Goal: Information Seeking & Learning: Check status

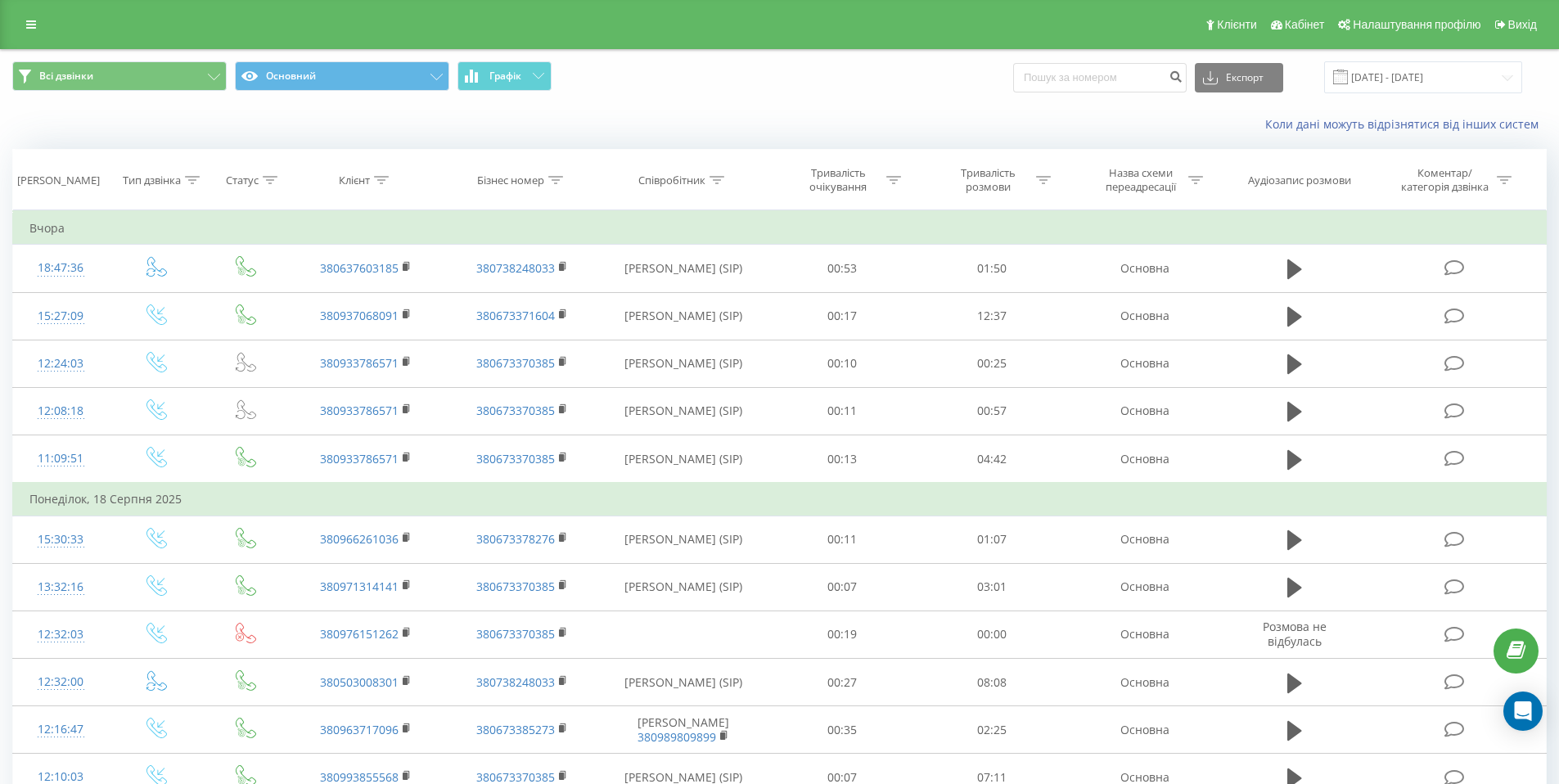
click at [836, 117] on div "Коли дані можуть відрізнятися вiд інших систем" at bounding box center [1071, 124] width 973 height 16
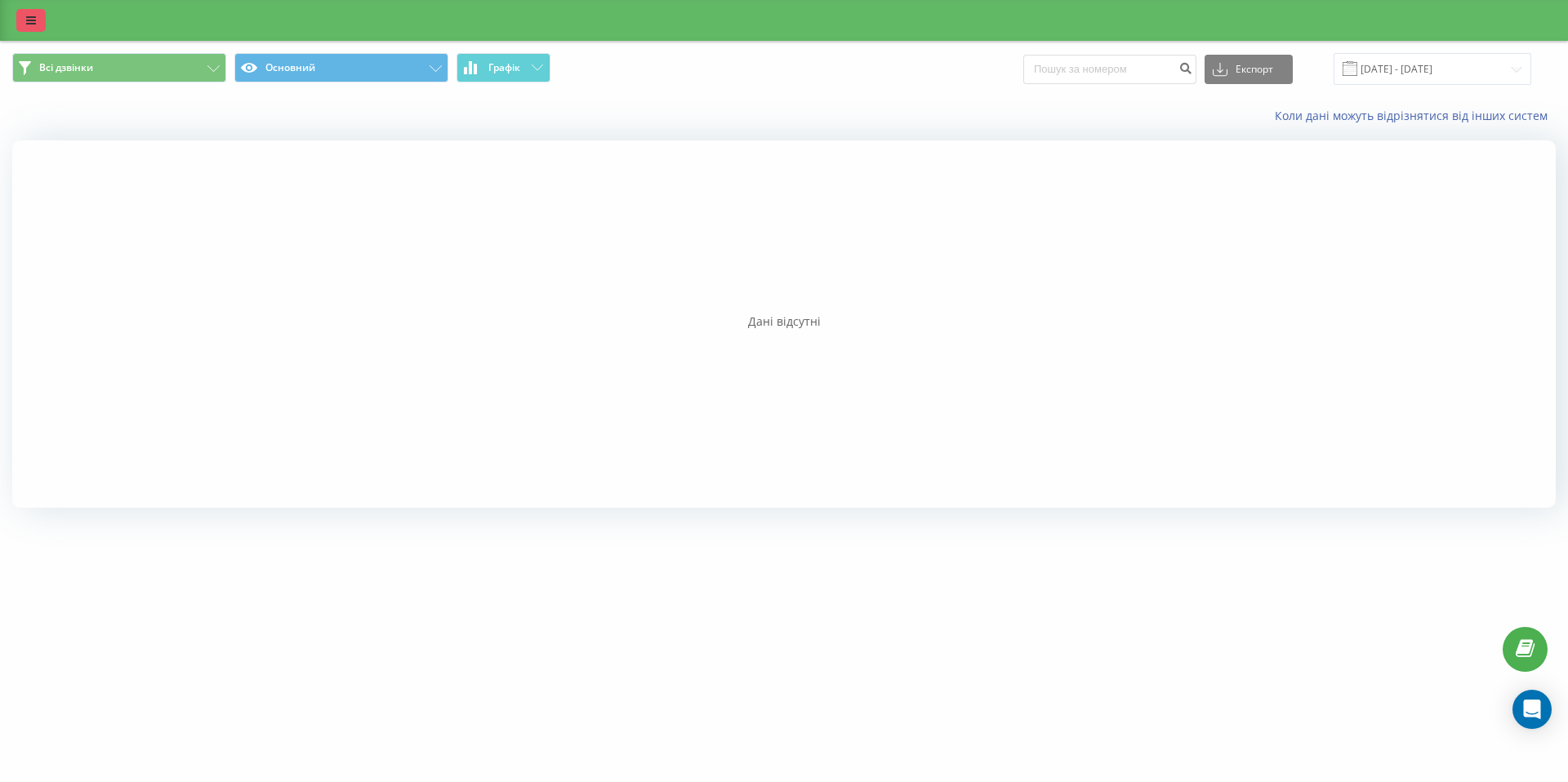
click at [32, 15] on icon at bounding box center [31, 20] width 10 height 12
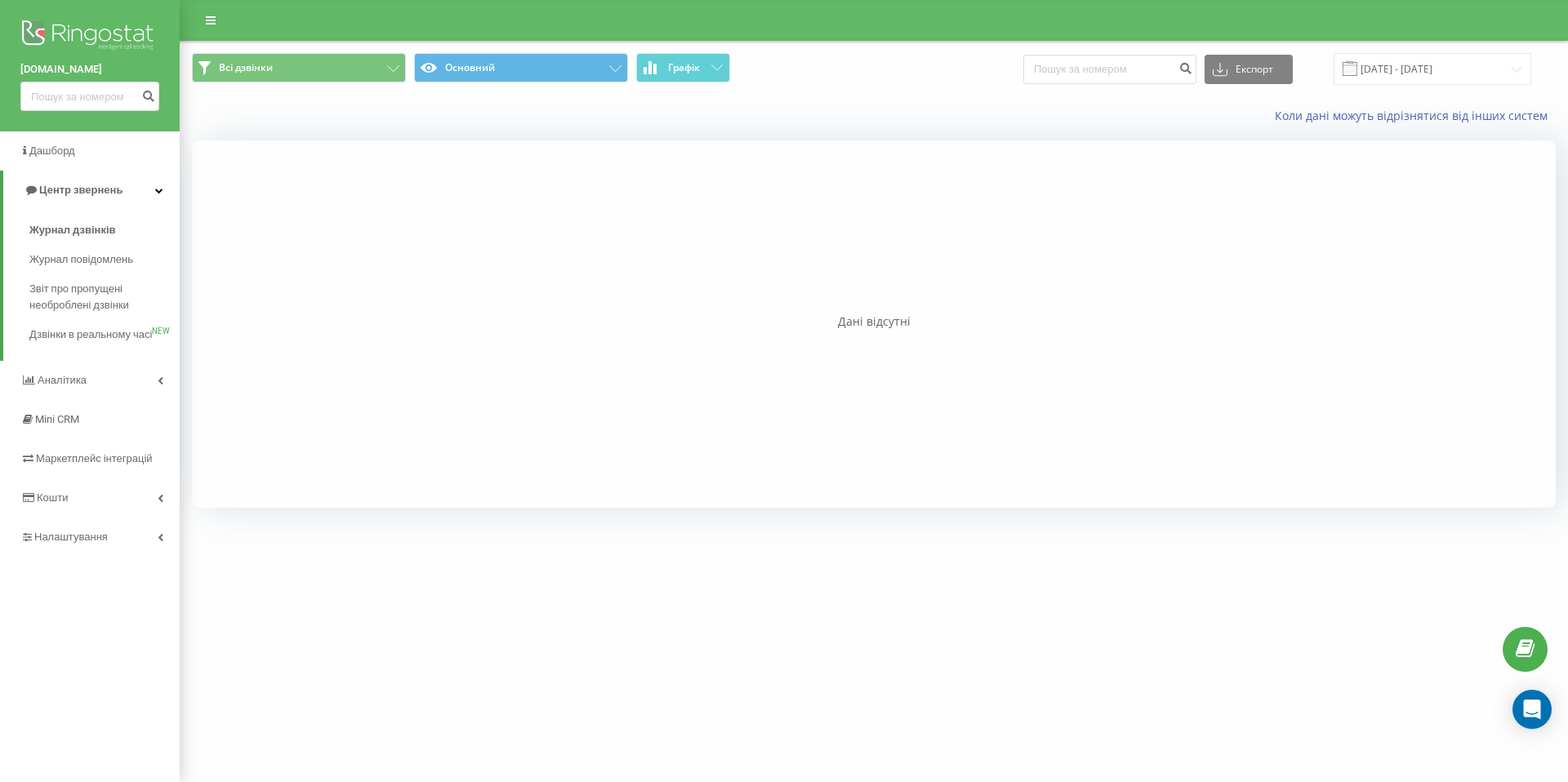
click at [55, 66] on link "[DOMAIN_NAME]" at bounding box center [90, 70] width 139 height 16
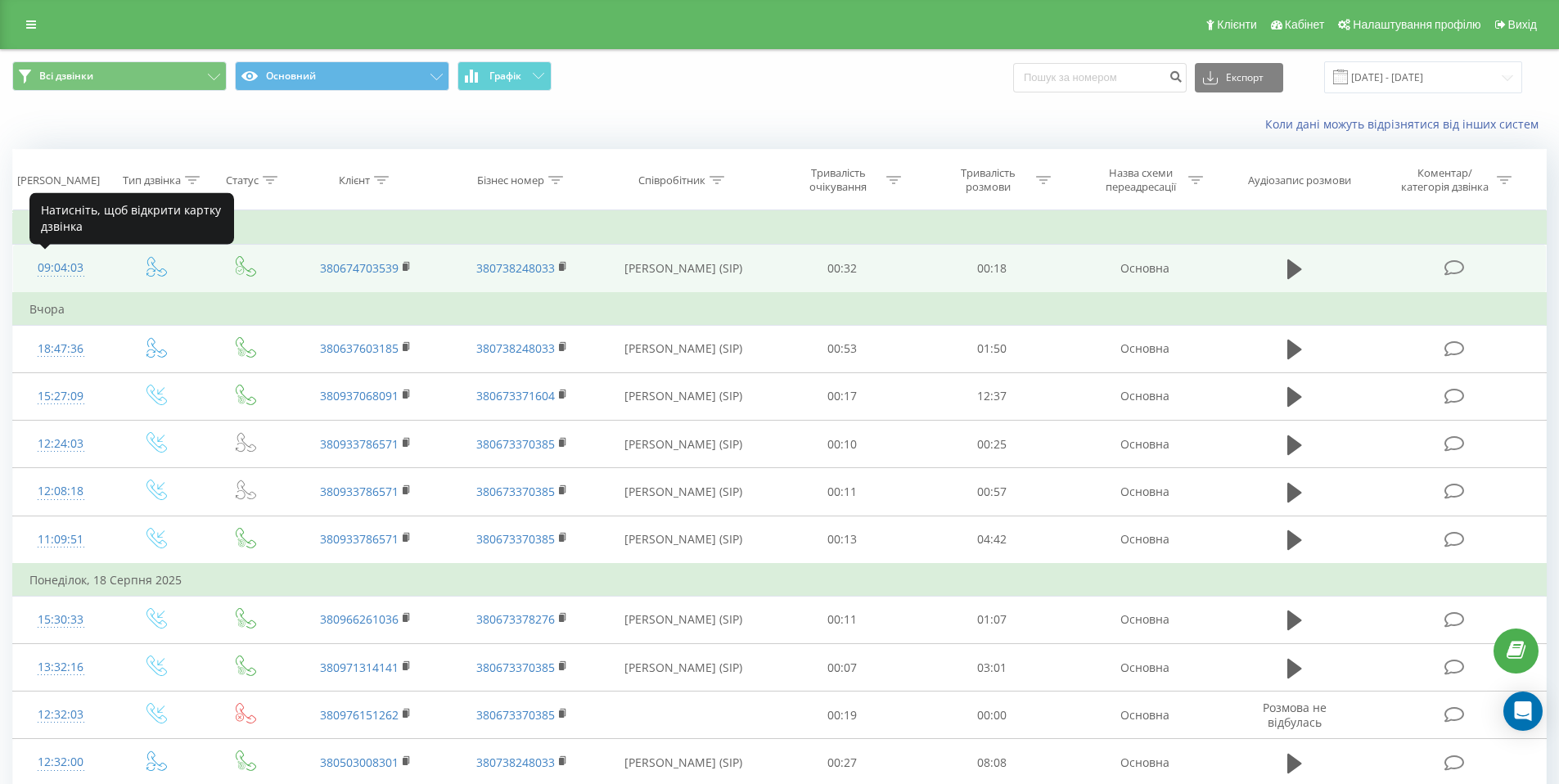
click at [51, 266] on div "09:04:03" at bounding box center [62, 267] width 63 height 32
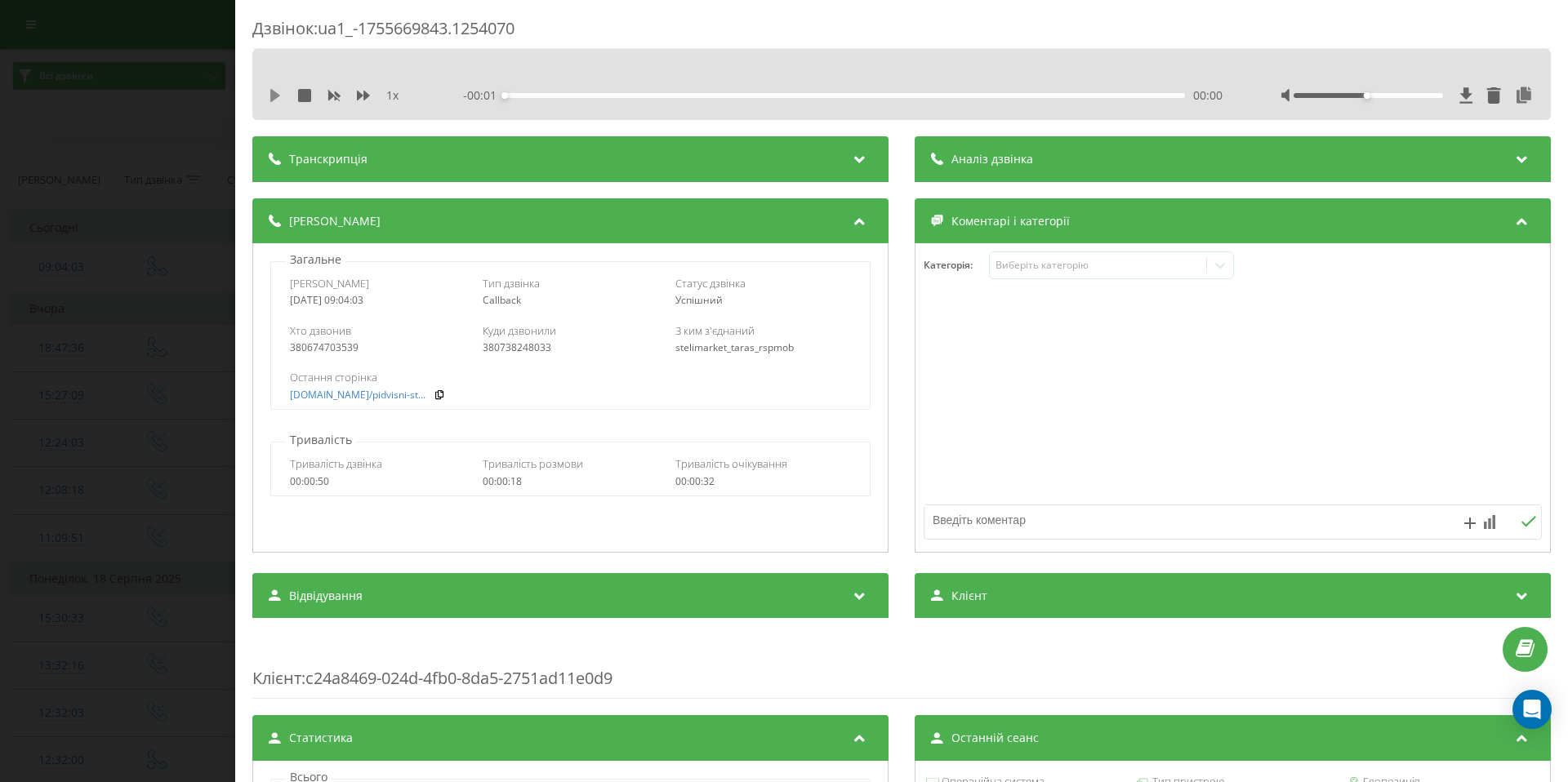
click at [269, 93] on icon at bounding box center [275, 96] width 13 height 13
click at [365, 95] on icon at bounding box center [363, 95] width 13 height 10
click at [366, 95] on icon at bounding box center [363, 95] width 13 height 10
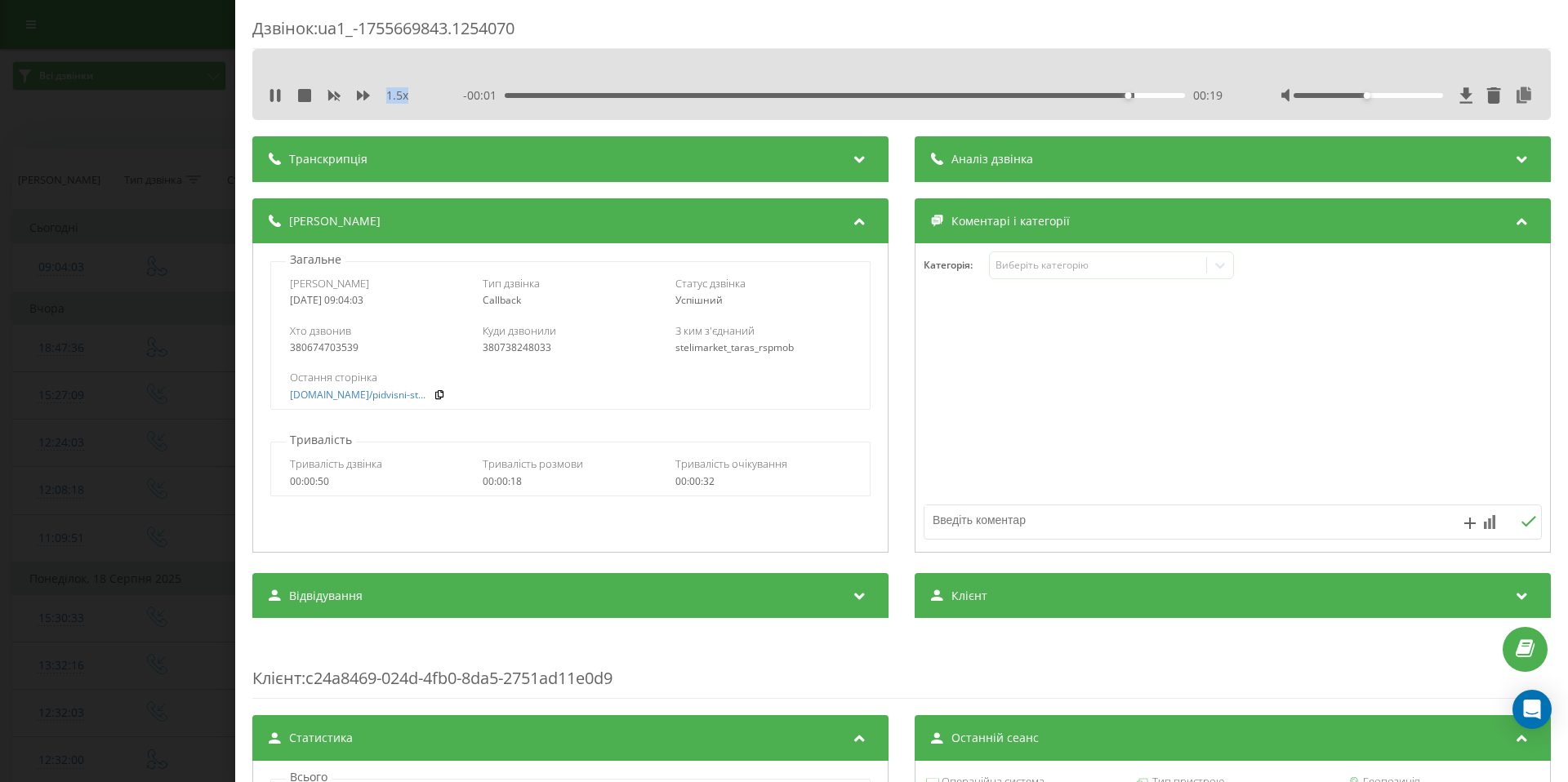
click at [160, 198] on div "Дзвінок : ua1_-1755669843.1254070 1.5 x - 00:01 00:19 00:19 Транскрипція Для AI…" at bounding box center [784, 391] width 1568 height 782
